Goal: Communication & Community: Answer question/provide support

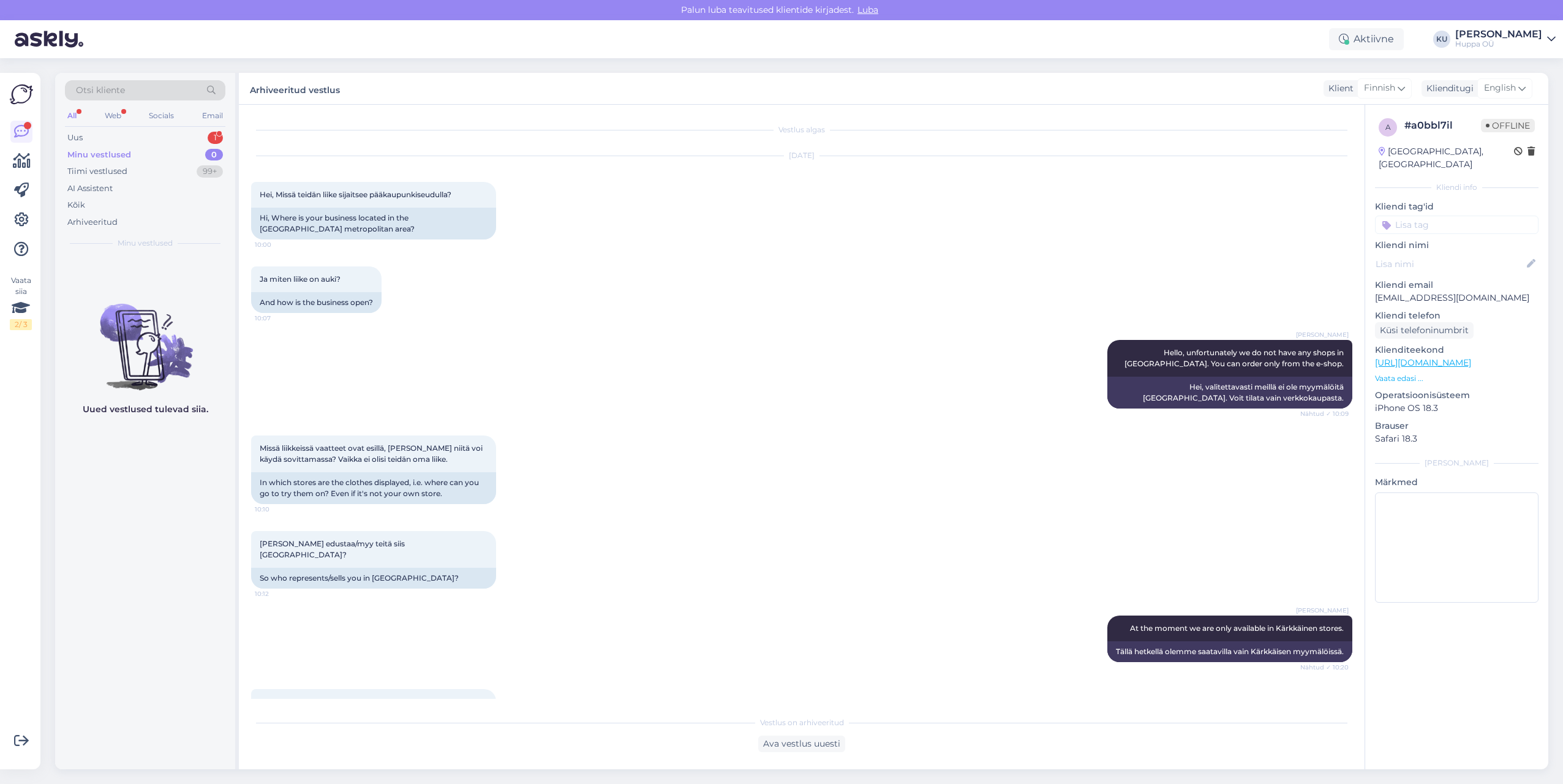
scroll to position [190, 0]
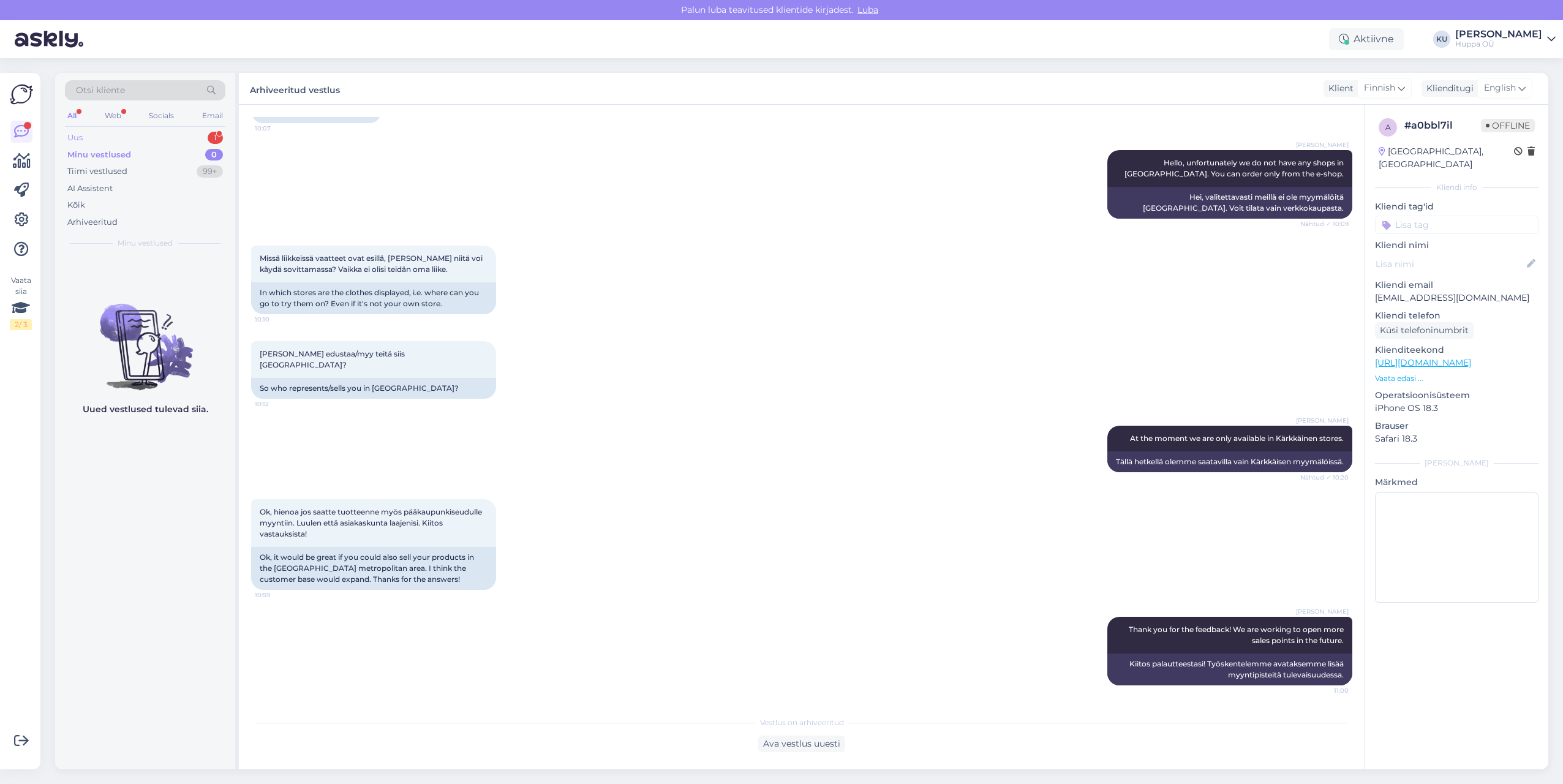
click at [164, 140] on div "Uus 1" at bounding box center [145, 138] width 161 height 17
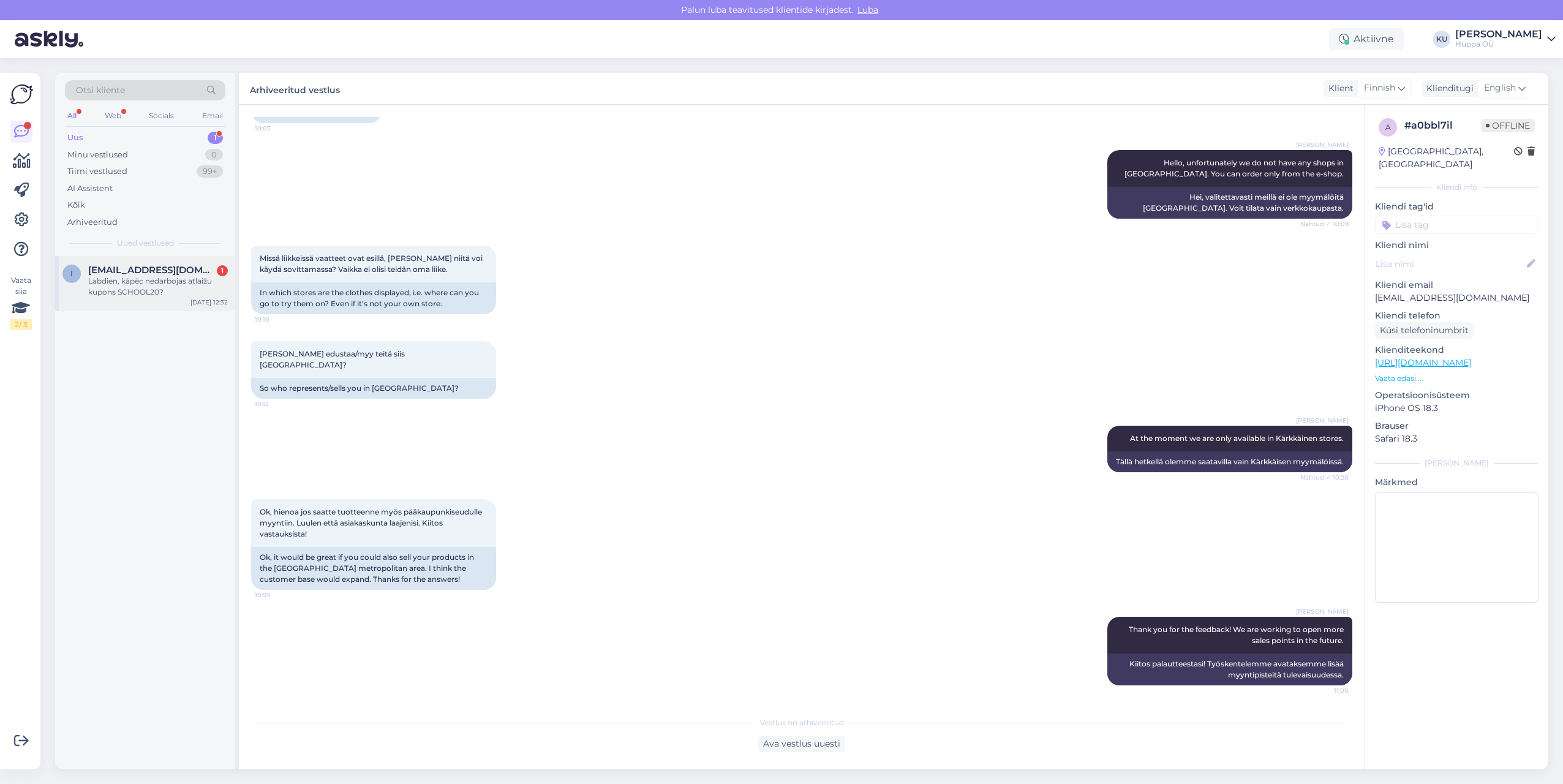
click at [130, 294] on div "Labdien, kāpēc nedarbojas atlaižu kupons SCHOOL20?" at bounding box center [158, 287] width 140 height 22
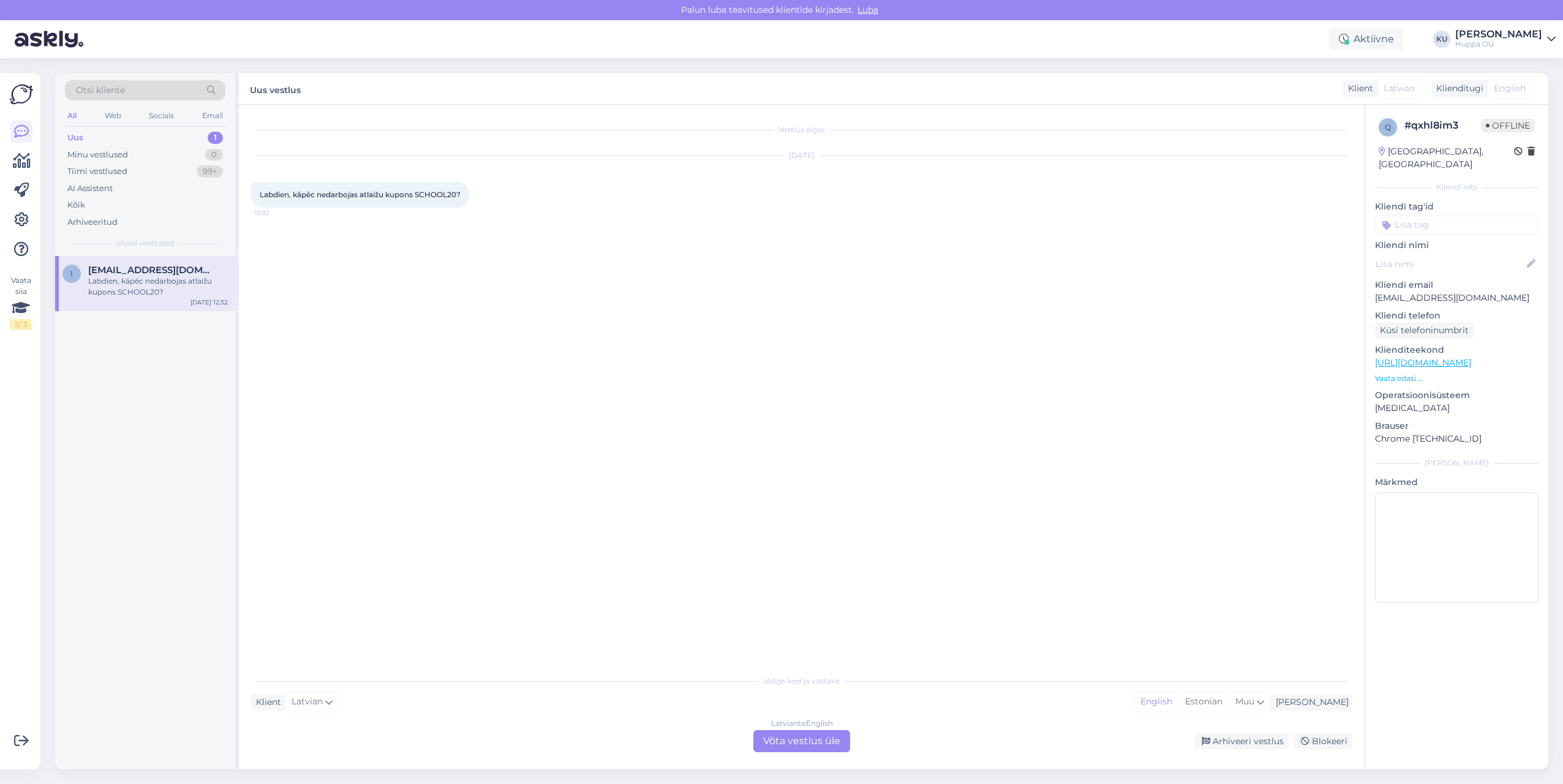
click at [792, 735] on div "Latvian to English Võta vestlus üle" at bounding box center [802, 741] width 97 height 22
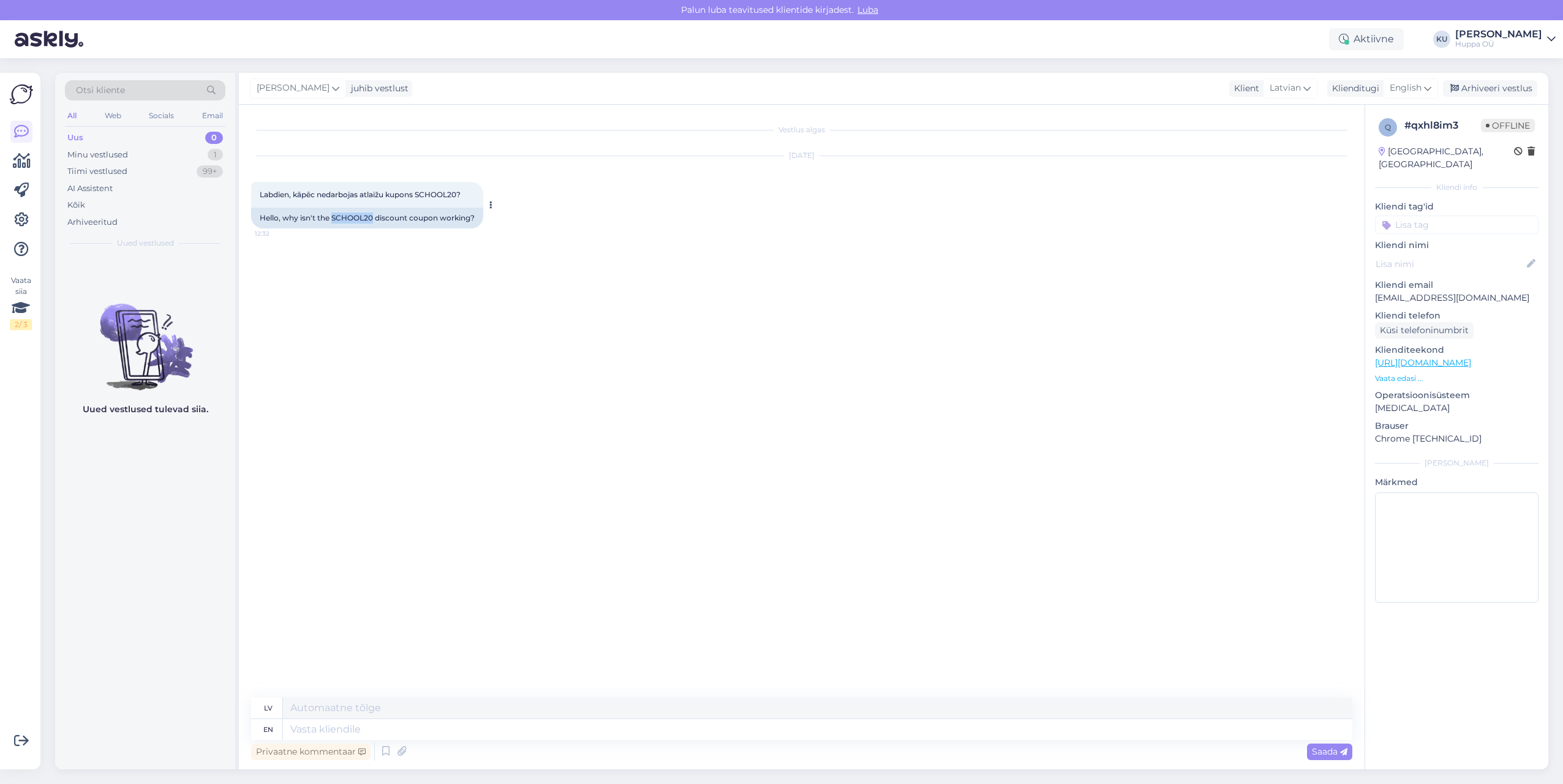
drag, startPoint x: 333, startPoint y: 216, endPoint x: 374, endPoint y: 219, distance: 41.1
click at [374, 219] on div "Hello, why isn't the SCHOOL20 discount coupon working?" at bounding box center [367, 218] width 232 height 21
copy div "SCHOOL20"
click at [316, 323] on div "Vestlus algas [DATE] Labdien, kāpēc nedarbojas atlaižu kupons SCHOOL20? 12:32 H…" at bounding box center [807, 402] width 1113 height 569
click at [345, 735] on textarea at bounding box center [817, 729] width 1070 height 21
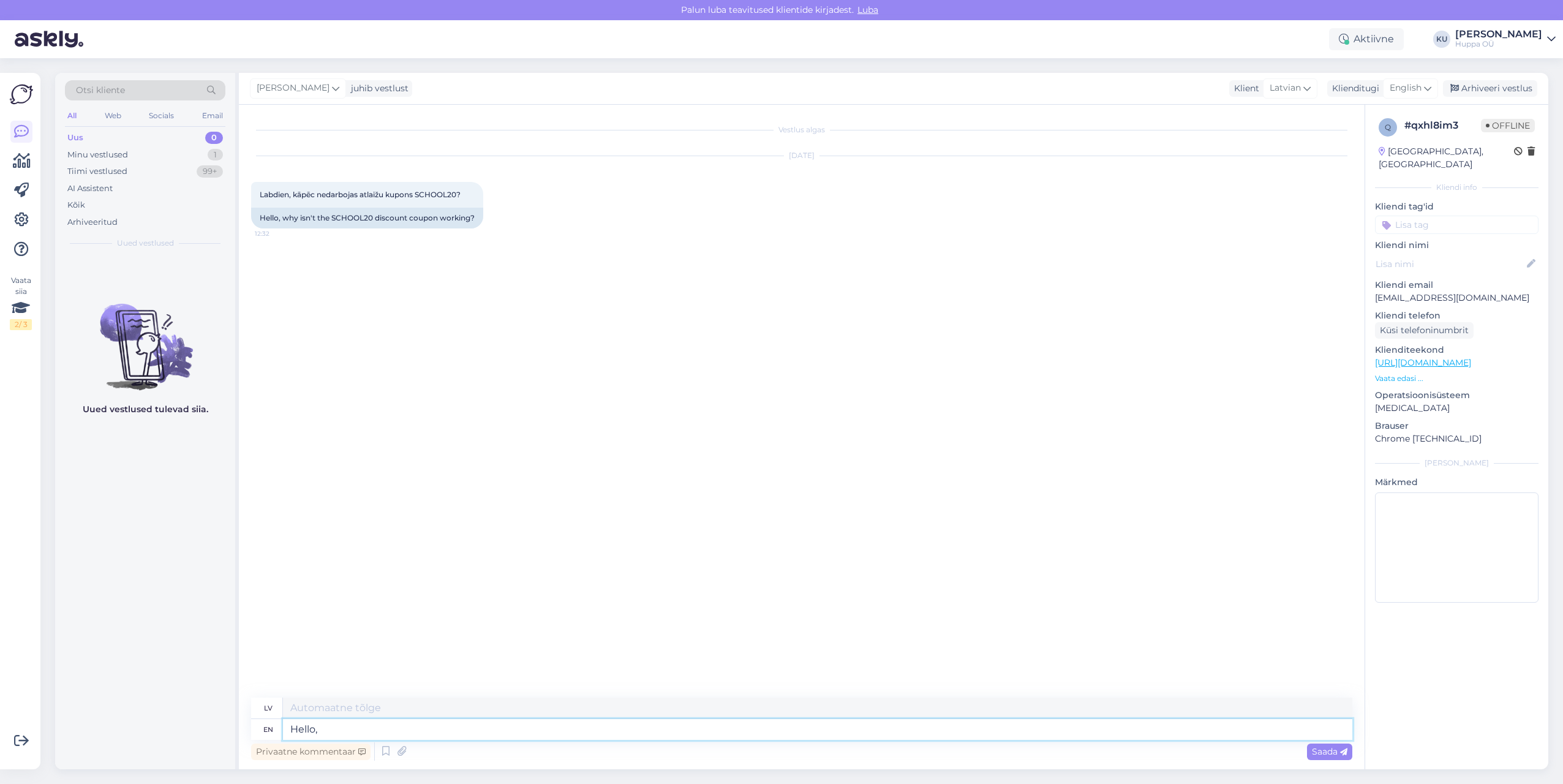
type textarea "Hello,"
type textarea "Sveiki,"
type textarea "Hello, in"
type textarea "Sveiki, iekšā"
type textarea "Hello, in our"
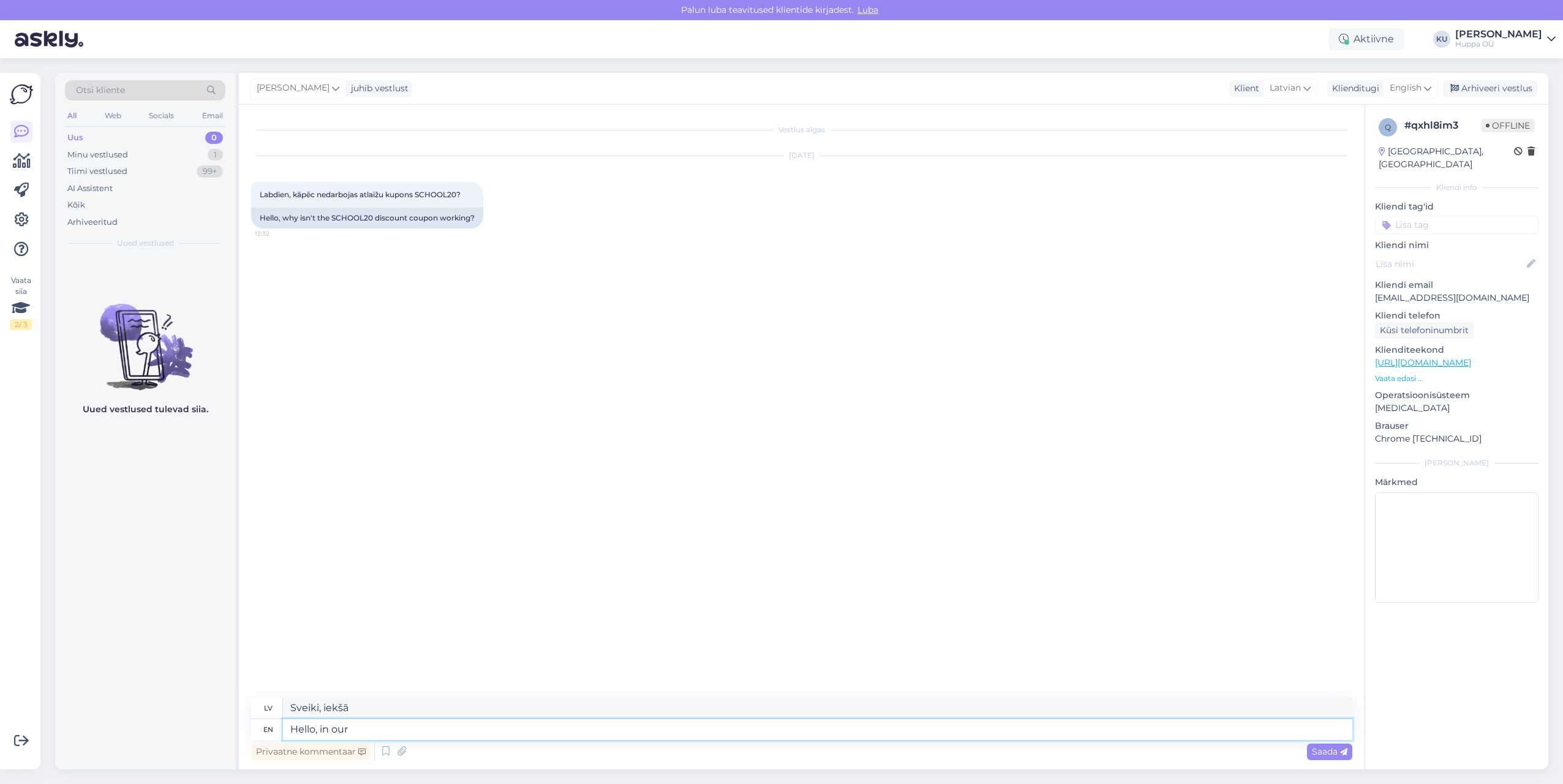
type textarea "Sveiki, mūsu"
type textarea "Hello, in our Latvian"
type textarea "Sveiki, mūsu latviešu valodā"
type textarea "Hello, in our Latvian e-shop"
type textarea "Sveiki, mūsu Latvijas e-veikalā"
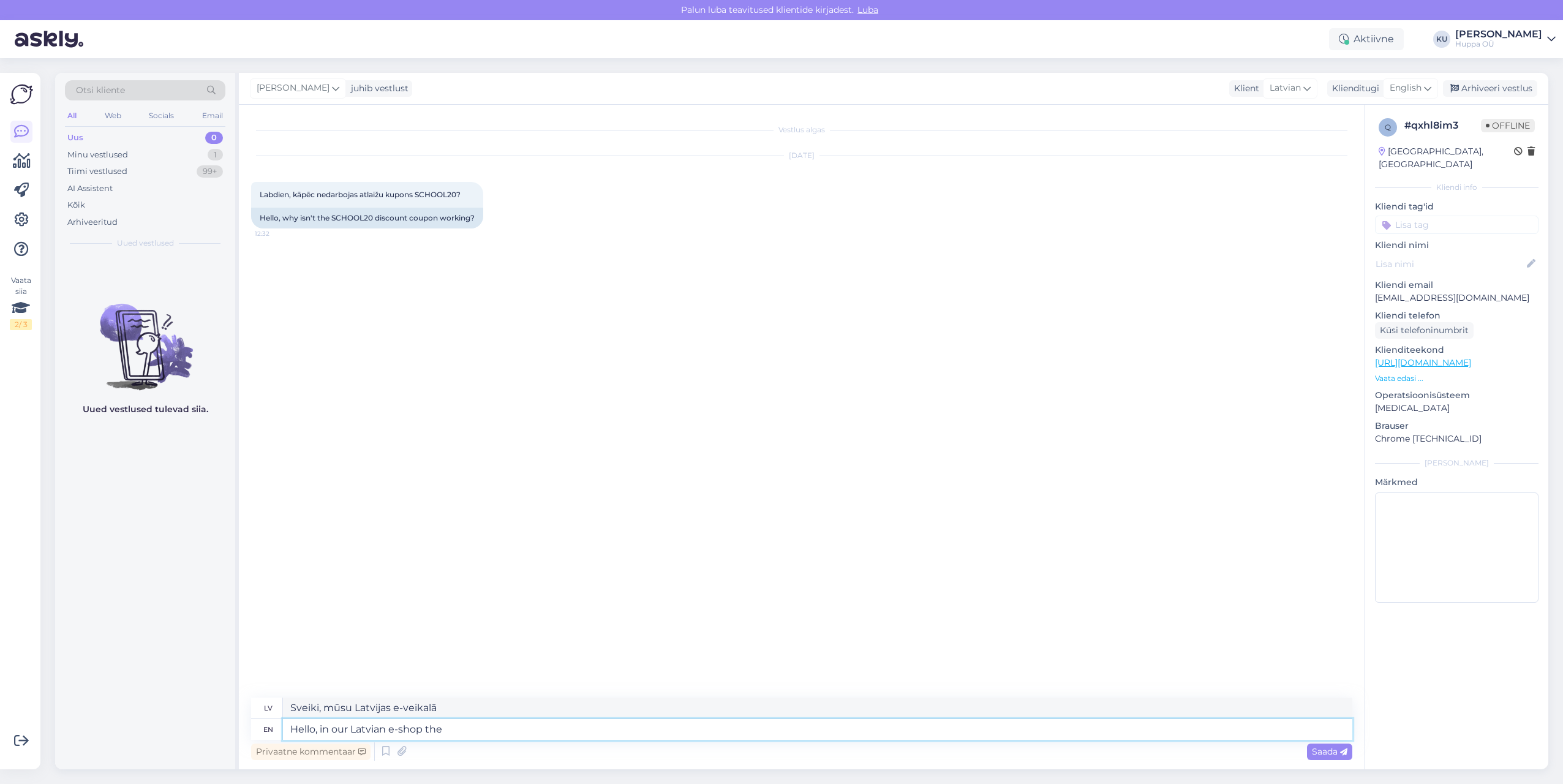
type textarea "Hello, in our Latvian e-shop the"
type textarea "Sveiki, mūsu Latvijas e-veikalā ir"
type textarea "Hello, in our Latvian e-shop the campaign"
type textarea "Sveiki, mūsu Latvijas e-veikalā notiek kampaņa"
type textarea "Hello, in our Latvian e-shop the campaign starts"
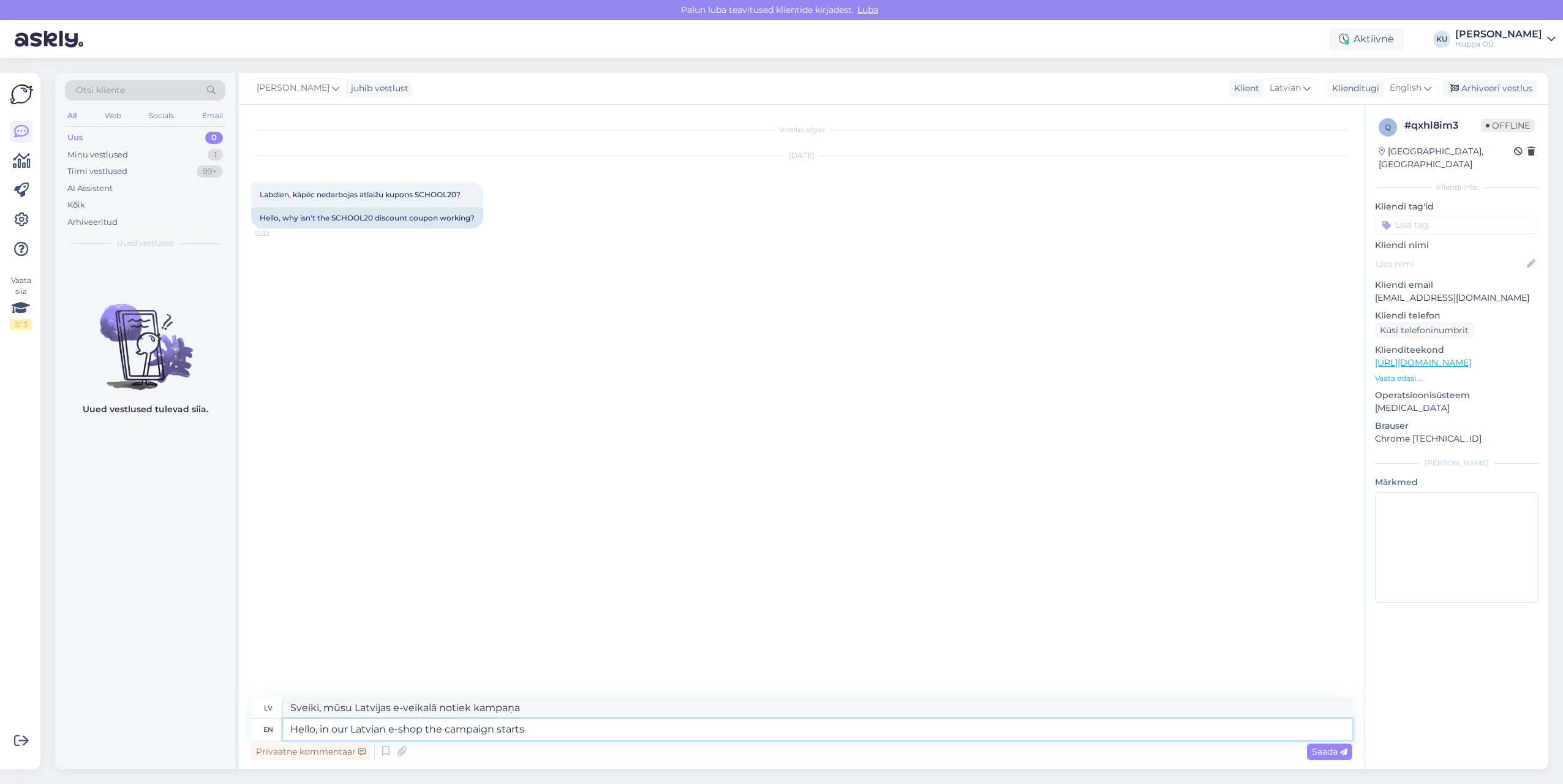
type textarea "Sveiki, mūsu Latvijas e-veikalā sākas kampaņa"
type textarea "Hello, in our Latvian e-shop the campaign starts at"
type textarea "Sveiki, mūsu Latvijas e-veikalā kampaņa sākas plkst."
type textarea "Hello, in our Latvian e-shop the campaign starts"
type textarea "Sveiki, mūsu Latvijas e-veikalā sākas kampaņa"
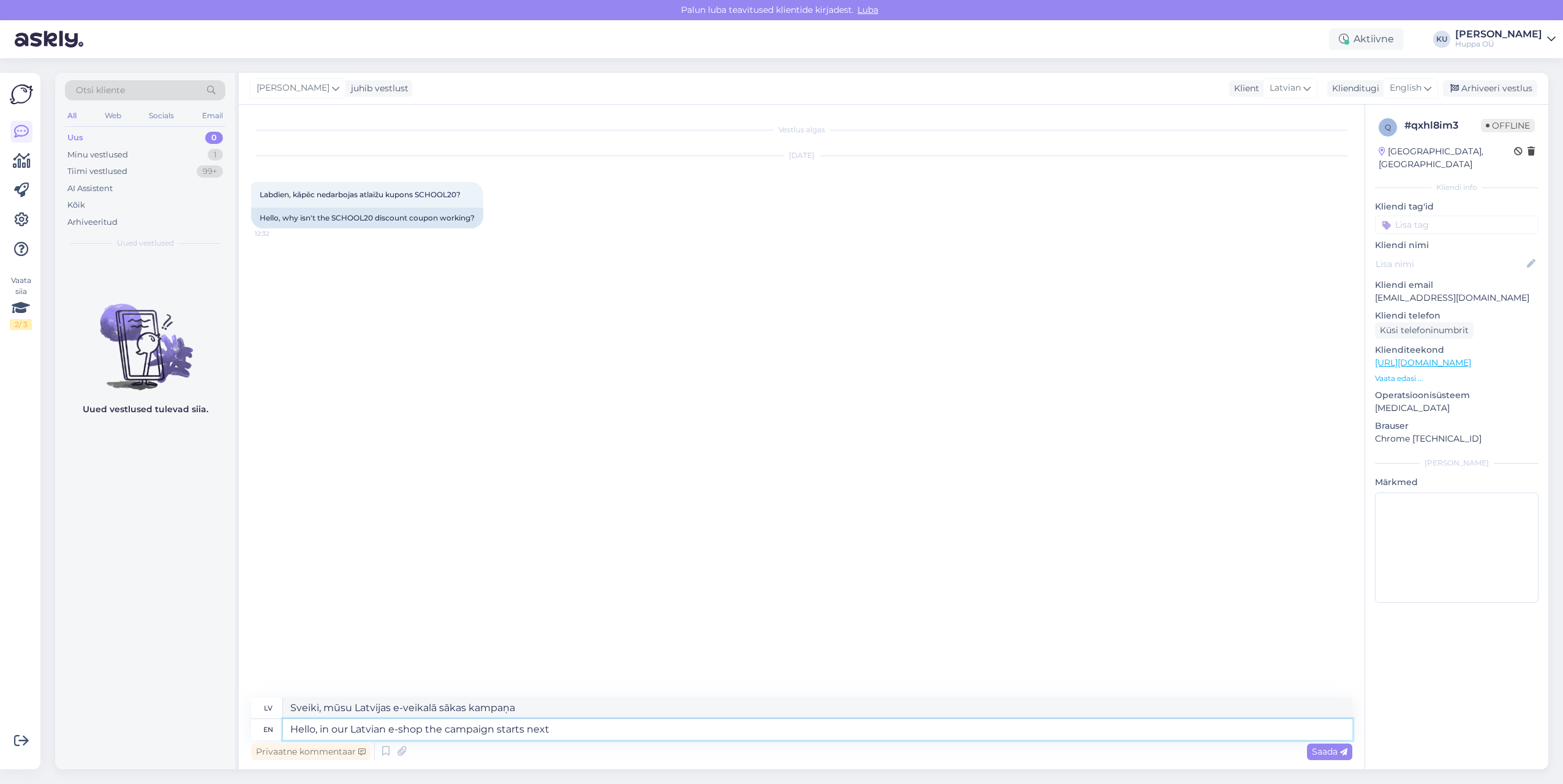
type textarea "Hello, in our Latvian e-shop the campaign starts next w"
type textarea "Sveiki, mūsu Latvijas e-veikalā kampaņa sākas nākamreiz"
type textarea "Hello, in our Latvian e-shop the campaign starts next week."
type textarea "Sveiki, mūsu Latvijas e-veikalā kampaņa sākas nākamnedēļ."
type textarea "Hello, in our Latvian e-shop the campaign starts next week. Wherer"
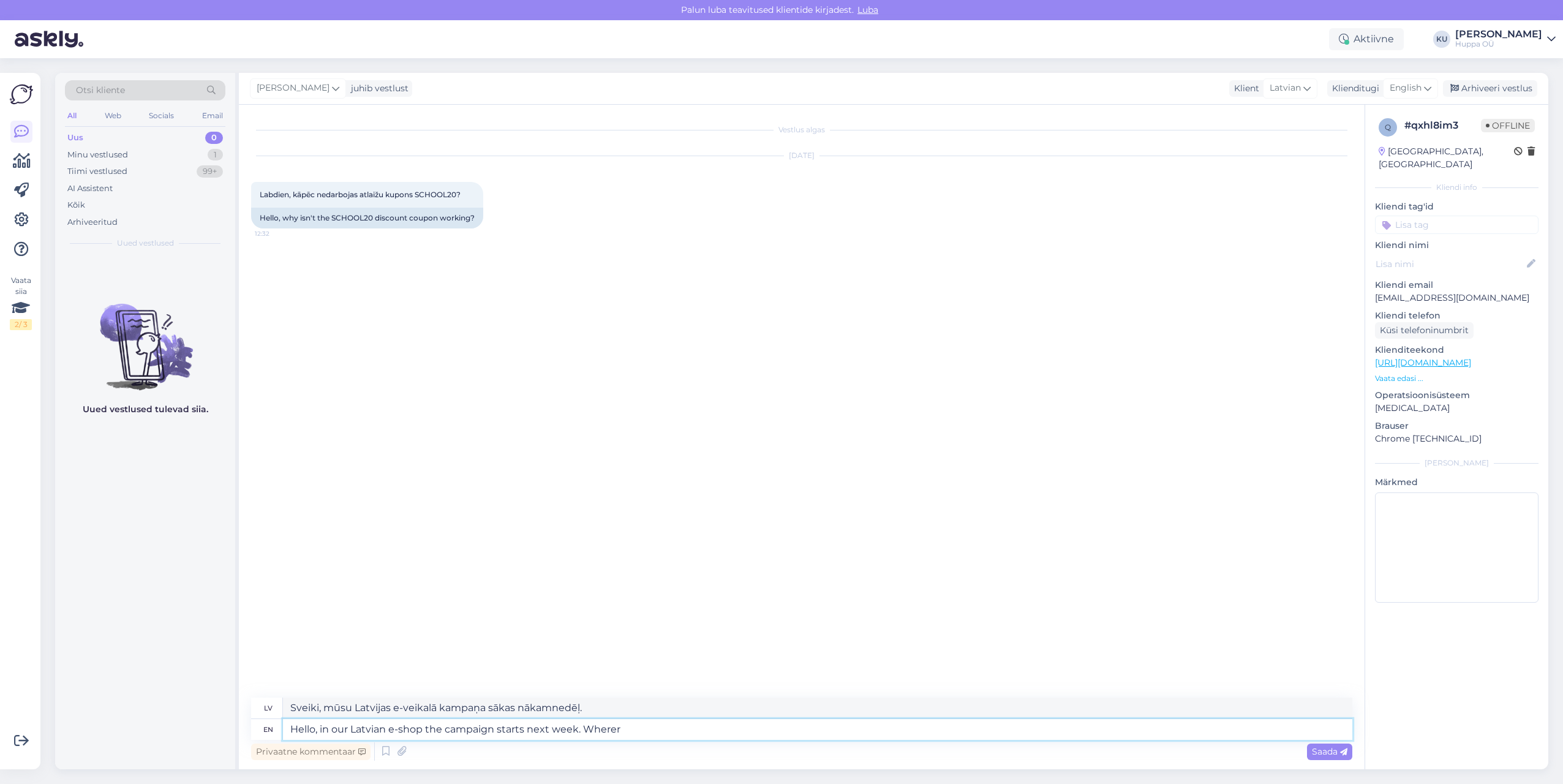
type textarea "Sveiki, mūsu Latvijas e-veikalā kampaņa sākas nākamnedēļ. Kur"
type textarea "Hello, in our Latvian e-shop the campaign starts next week. Wher"
type textarea "Sveiki, mūsu Latvijas e-veikalā kampaņa sākas nākamnedēļ. Kad"
type textarea "Hello, in our Latvian e-shop the campaign starts next week. Where d"
type textarea "Sveiki, mūsu Latvijas e-veikalā kampaņa sākas nākamnedēļ. Kur"
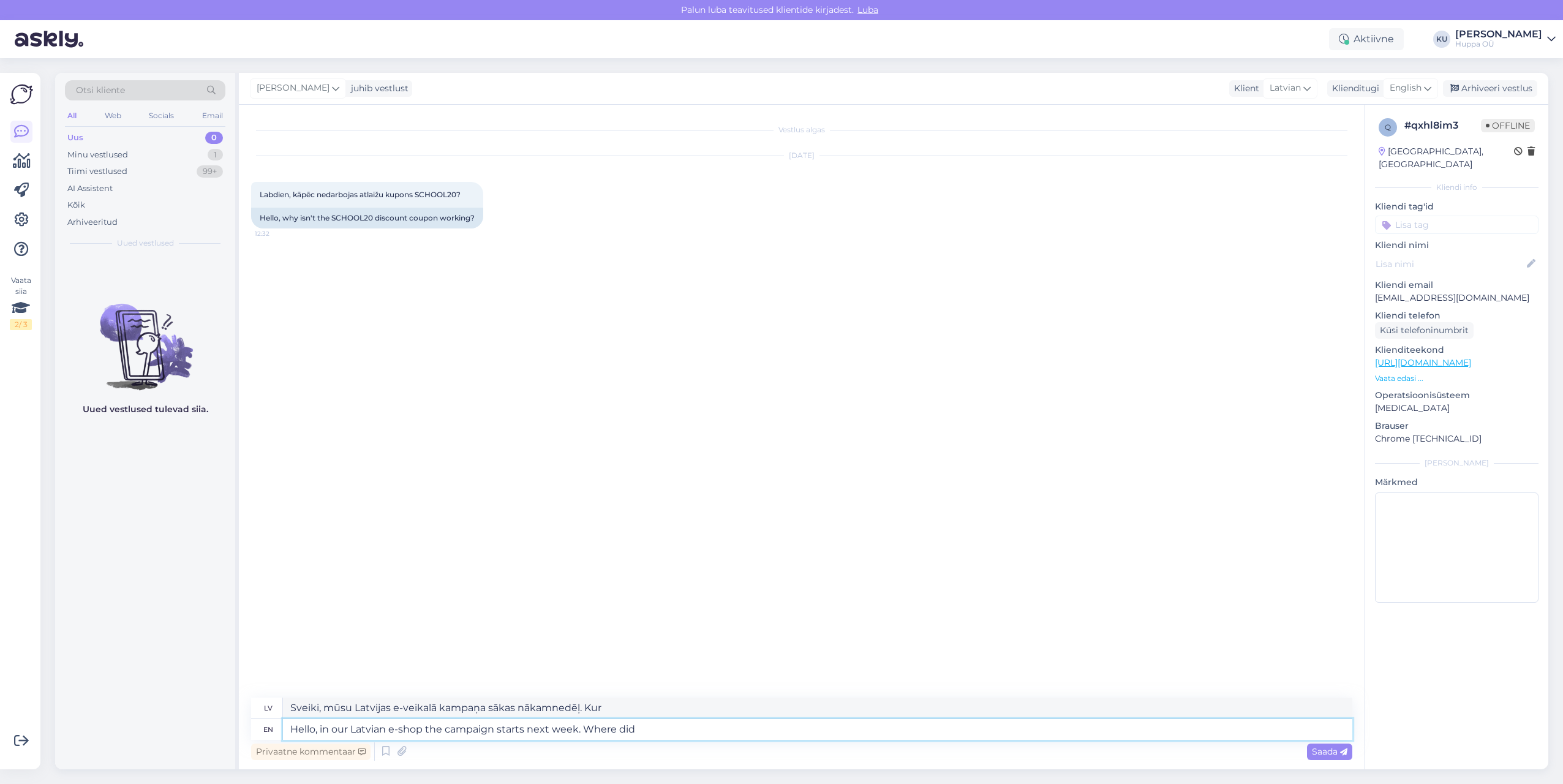
type textarea "Hello, in our Latvian e-shop the campaign starts next week. Where did"
type textarea "Sveiki, mūsu Latvijas e-veikalā kampaņa sākas nākamnedēļ. Kur pazuda?"
type textarea "Hello, in our Latvian e-shop the campaign starts next week. Where did you"
type textarea "Sveiki, mūsu Latvijas e-veikalā kampaņa sākas nākamnedēļ. Kur jūs atradāt?"
type textarea "Hello, in our Latvian e-shop the campaign starts next week. Where did you ce t"
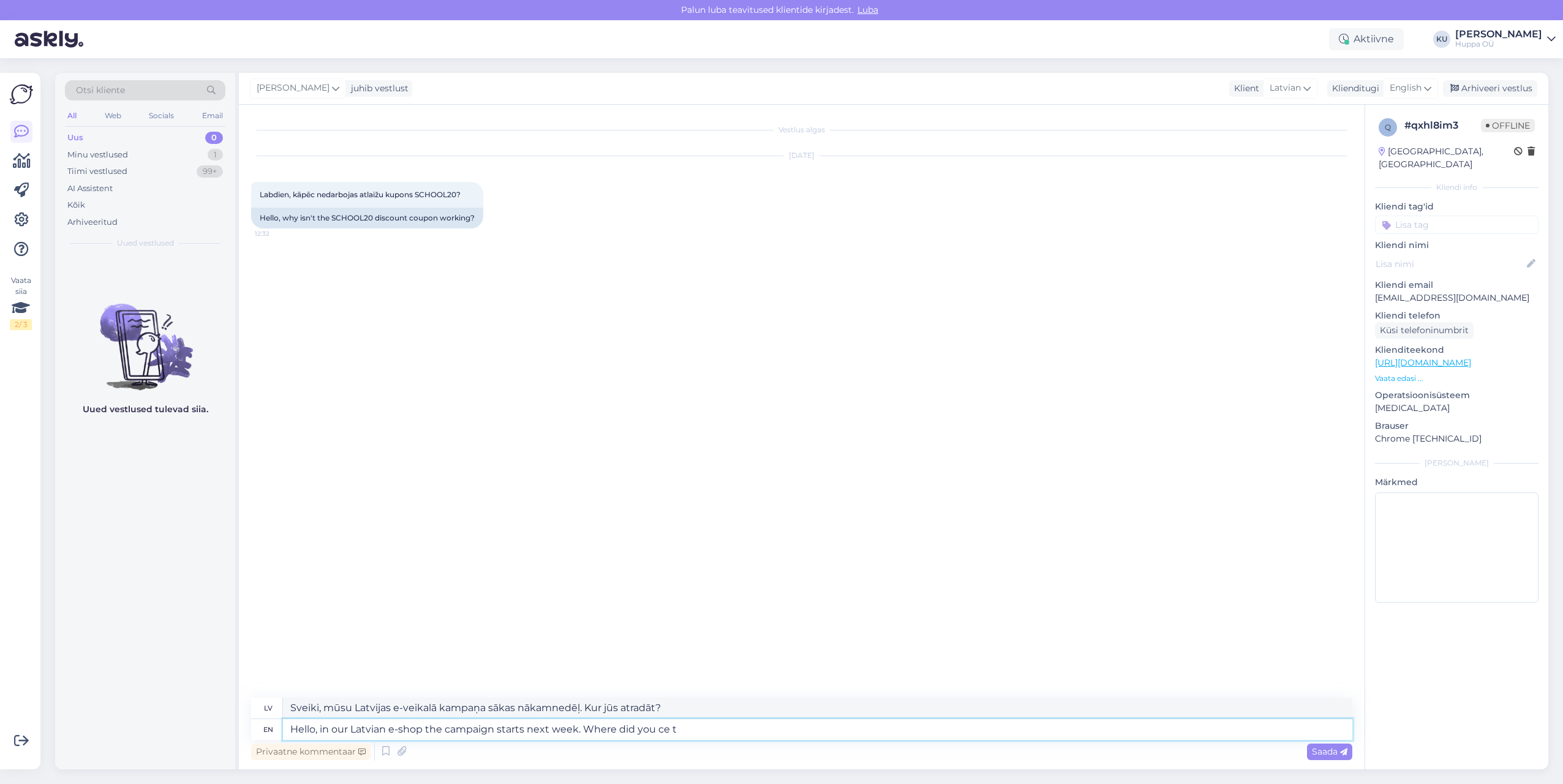
type textarea "Sveiki, mūsu Latvijas e-veikalā kampaņa sākas nākamnedēļ. Kur jūs to iegādājāti…"
type textarea "Hello, in our Latvian e-shop the campaign starts next week. Where did you ce th…"
type textarea "Sveiki, mūsu Latvijas e-veikalā kampaņa sākas nākamnedēļ. Kur jūs ieguvāt kupon…"
type textarea "Hello, in our Latvian e-shop the campaign starts next week. Where did you ce th…"
type textarea "Sveiki, mūsu Latvijas e-veikalā kampaņa sākas nākamnedēļ. Kur jūs atradāt kupon…"
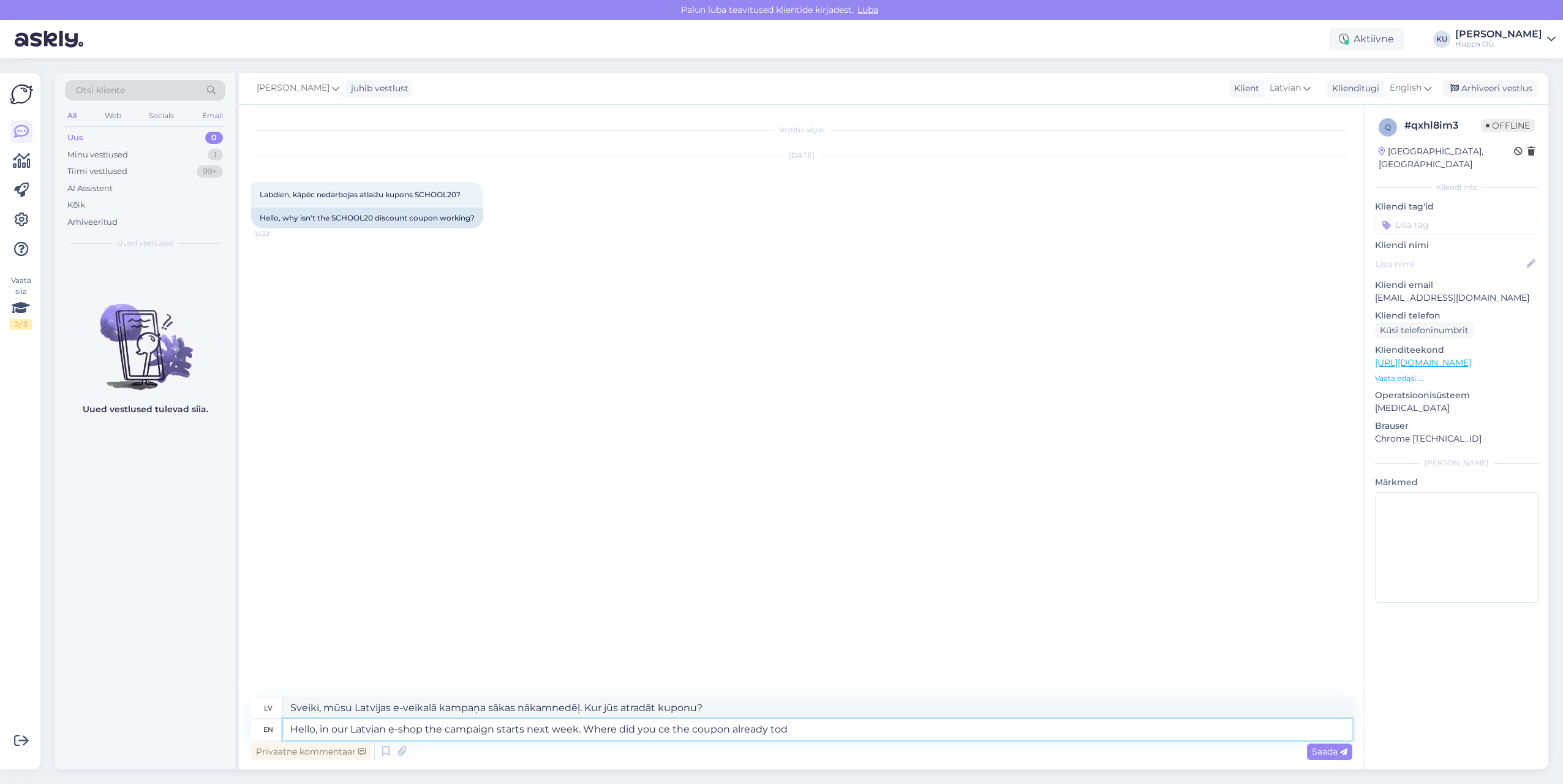
type textarea "Hello, in our Latvian e-shop the campaign starts next week. Where did you ce th…"
type textarea "Sveiki, mūsu Latvijas e-veikalā kampaņa sākas nākamnedēļ. Kur jūs jau atradāt k…"
type textarea "Hello, in our Latvian e-shop the campaign starts next week. Where did you ce th…"
type textarea "Sveiki, mūsu Latvijas e-veikalā kampaņa sākas nākamnedēļ. Kur jūs šodien ieguvā…"
click at [669, 730] on textarea "Hello, in our Latvian e-shop the campaign starts next week. Where did you ce th…" at bounding box center [817, 729] width 1070 height 21
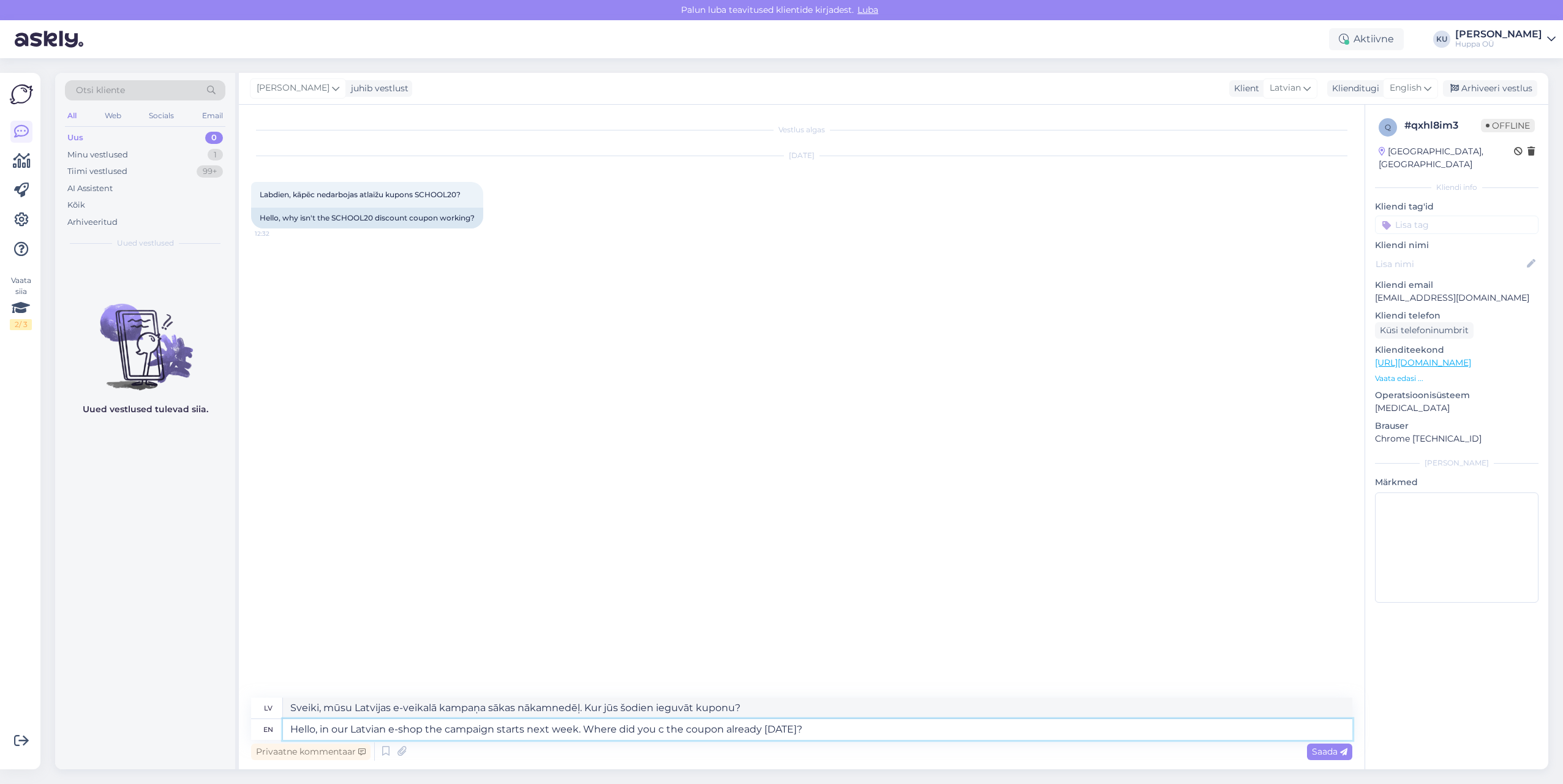
type textarea "Hello, in our Latvian e-shop the campaign starts next week. Where did you the c…"
type textarea "Sveiki, mūsu Latvijas e-veikalā kampaņa sākas nākamnedēļ. Kur jūs šodien atradā…"
type textarea "Hello, in our Latvian e-shop the campaign starts next week. Where did you sa th…"
type textarea "Sveiki, mūsu Latvijas e-veikalā kampaņa sākas nākamnedēļ. Kur jūs šodien jau at…"
type textarea "Hello, in our Latvian e-shop the campaign starts next week. Where did you saw t…"
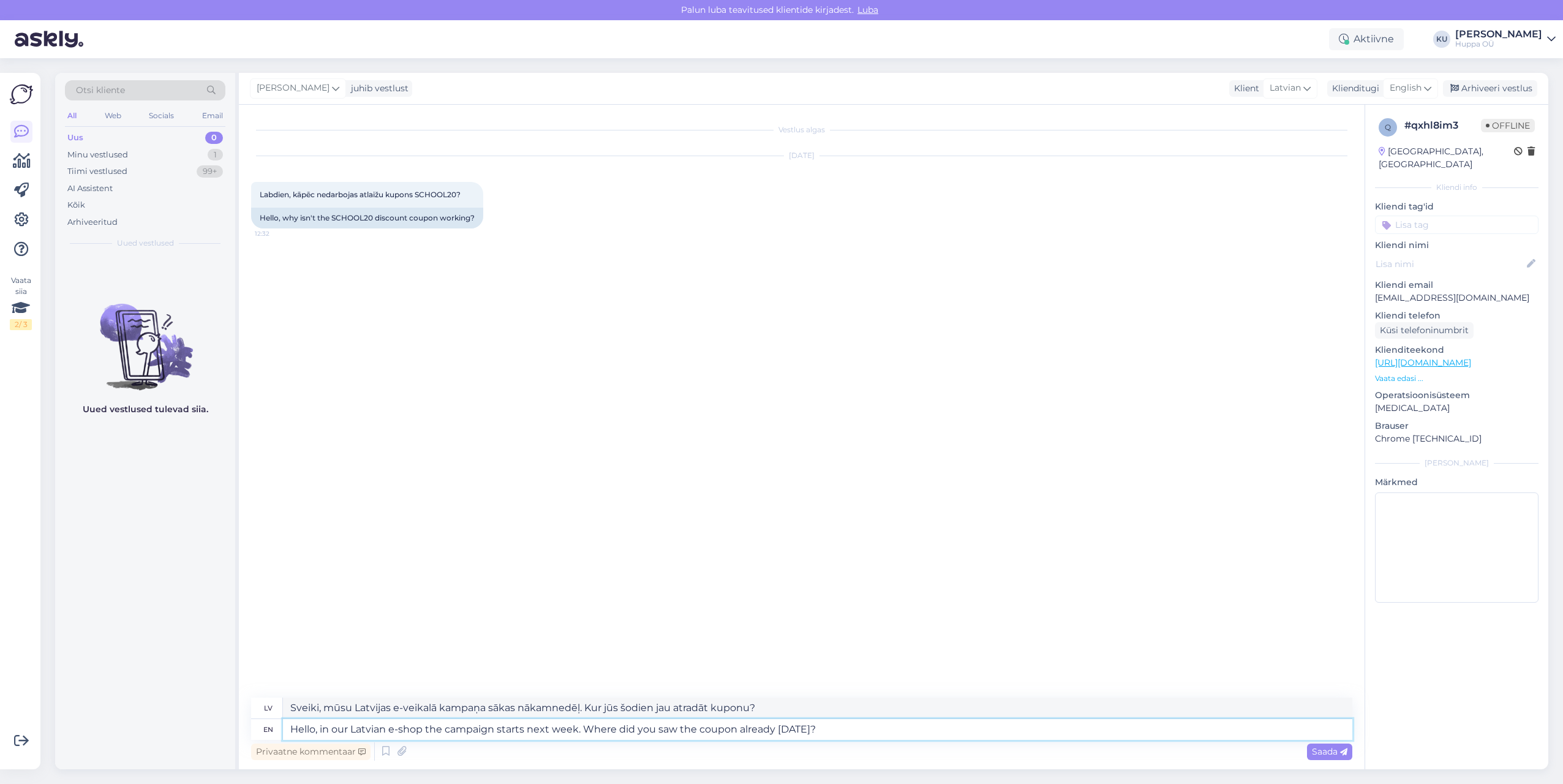
type textarea "Sveiki, mūsu Latvijas e-veikalā kampaņa sākas nākamnedēļ. Kur jūs jau šodien re…"
